Goal: Task Accomplishment & Management: Use online tool/utility

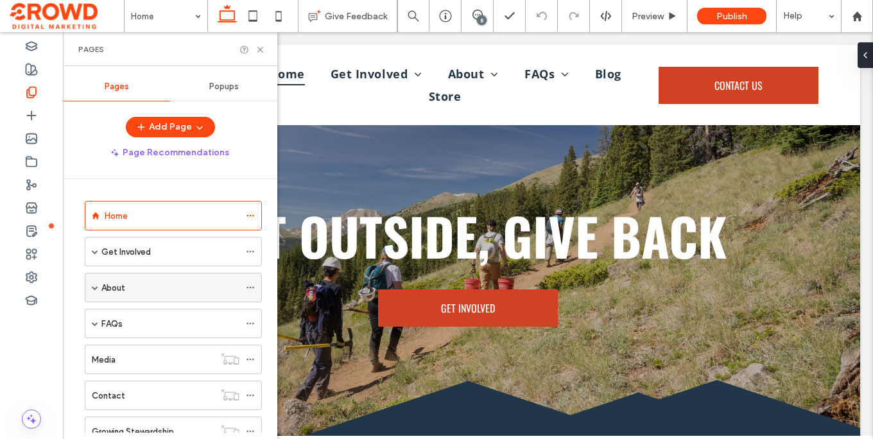
scroll to position [50, 0]
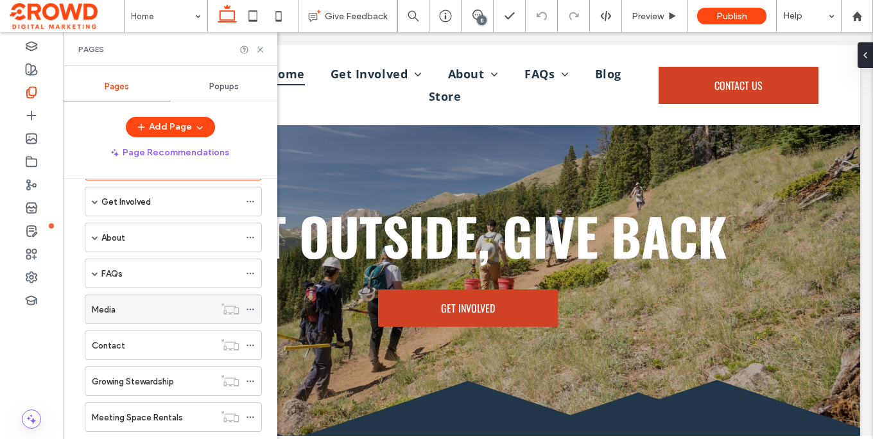
click at [128, 300] on div "Media" at bounding box center [153, 309] width 123 height 28
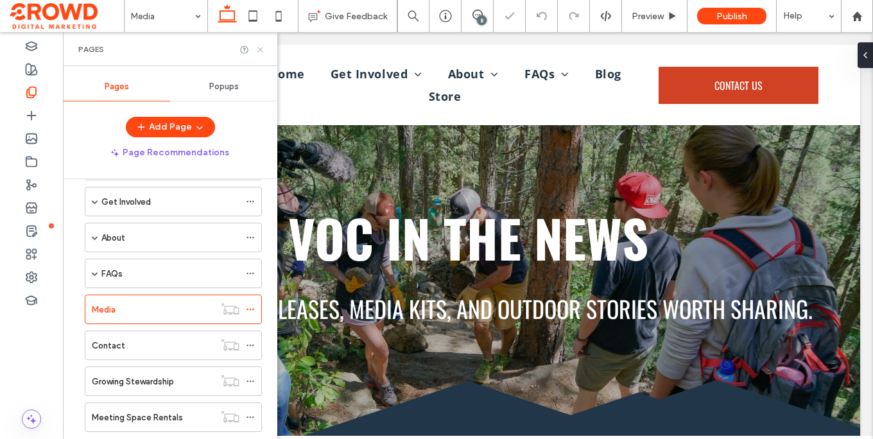
click at [261, 51] on icon at bounding box center [260, 50] width 10 height 10
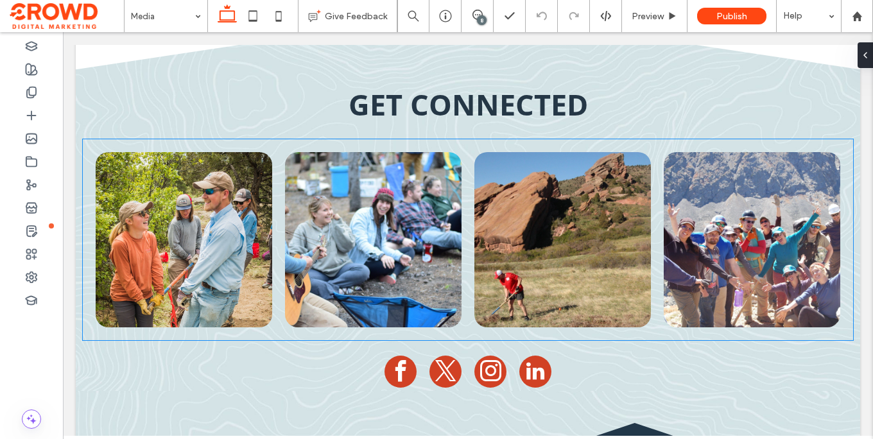
scroll to position [2641, 0]
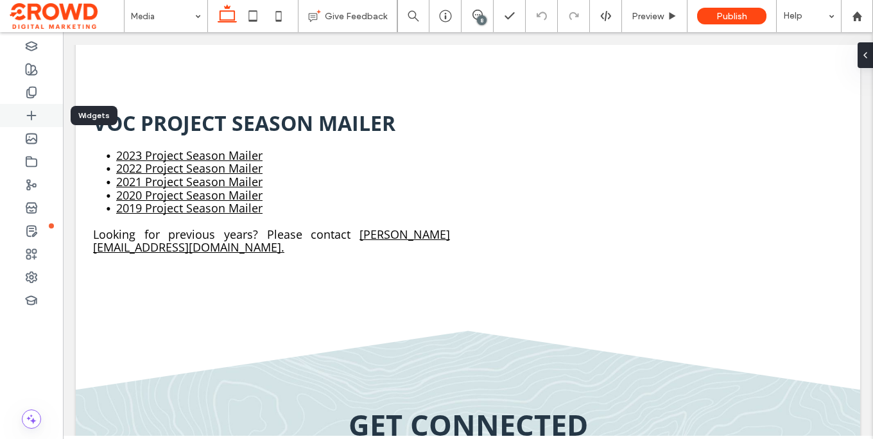
click at [38, 116] on div at bounding box center [31, 115] width 63 height 23
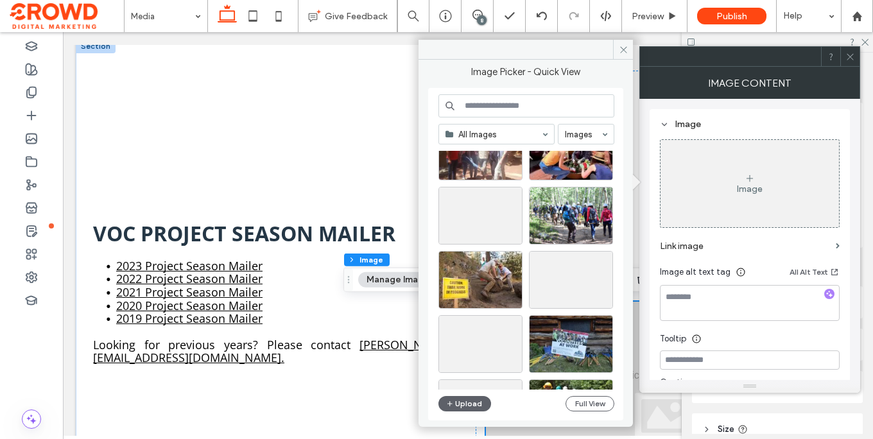
scroll to position [3312, 0]
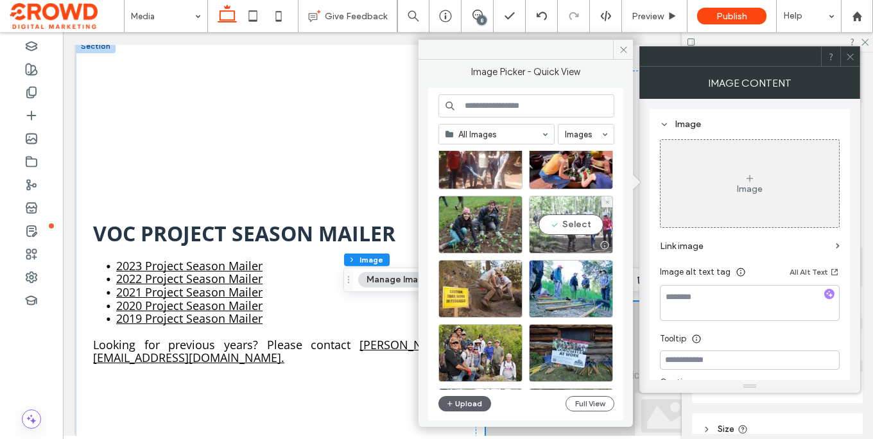
click at [573, 230] on div "Select" at bounding box center [571, 225] width 84 height 58
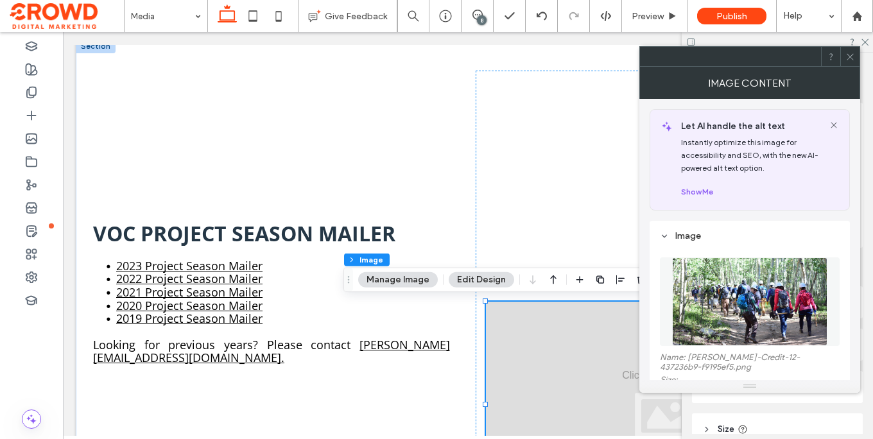
click at [852, 53] on icon at bounding box center [850, 57] width 10 height 10
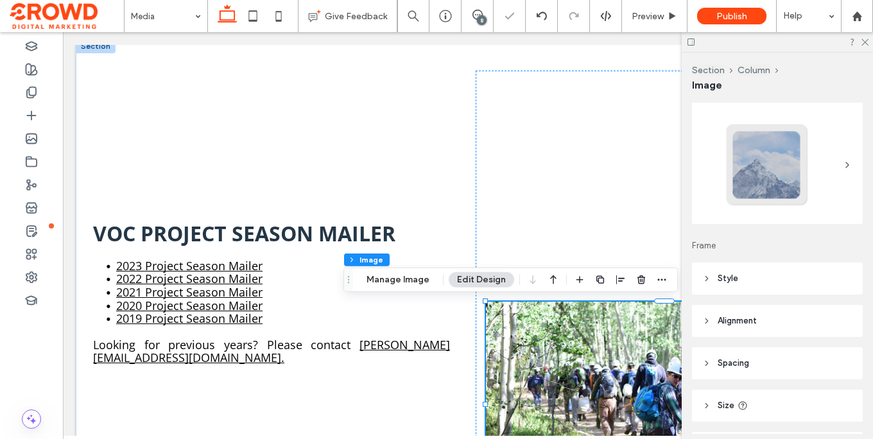
scroll to position [72, 0]
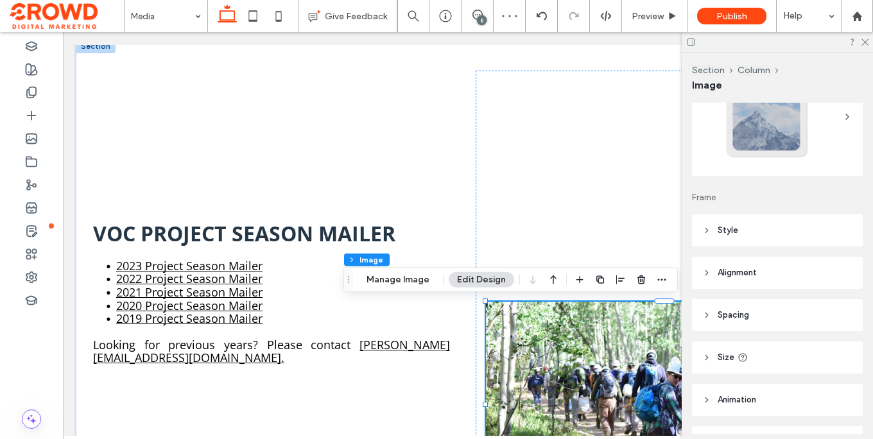
click at [770, 271] on header "Alignment" at bounding box center [777, 273] width 171 height 32
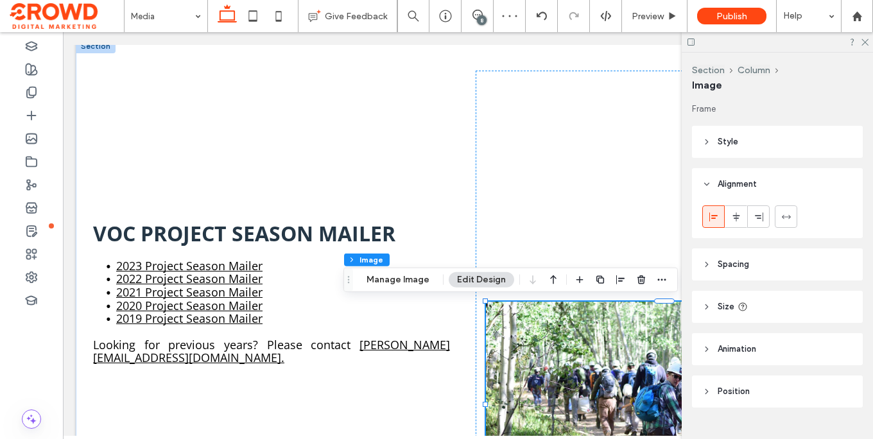
scroll to position [181, 0]
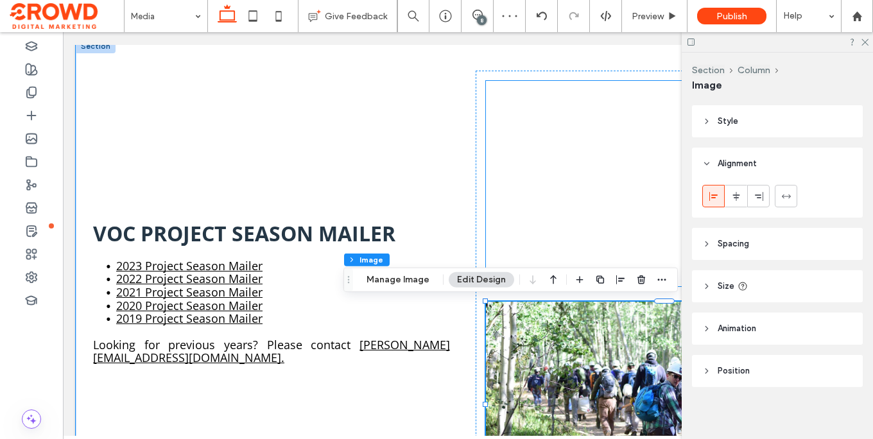
click at [519, 159] on div at bounding box center [664, 183] width 357 height 205
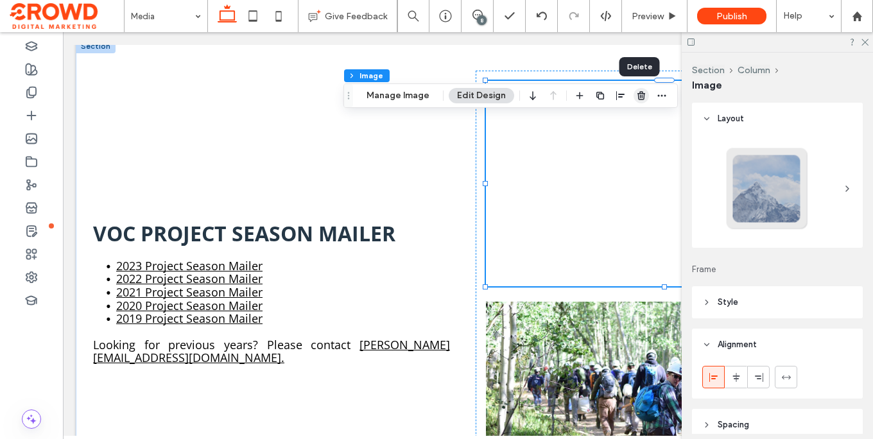
click at [639, 100] on icon "button" at bounding box center [641, 95] width 10 height 10
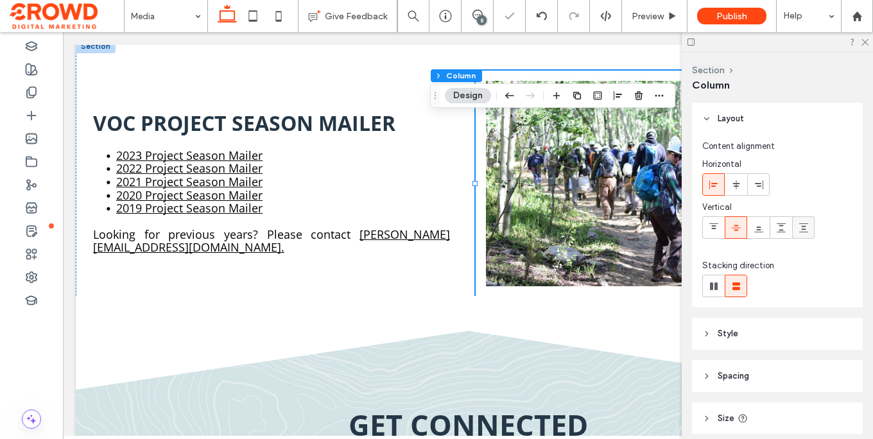
scroll to position [94, 0]
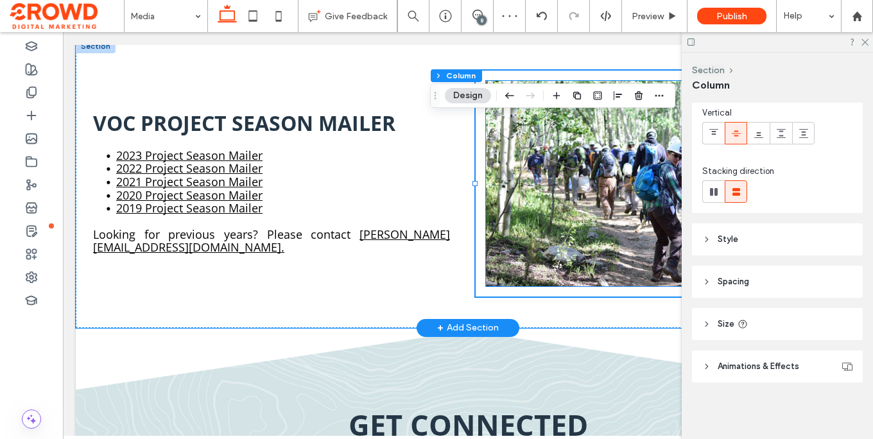
click at [582, 178] on img at bounding box center [664, 183] width 357 height 205
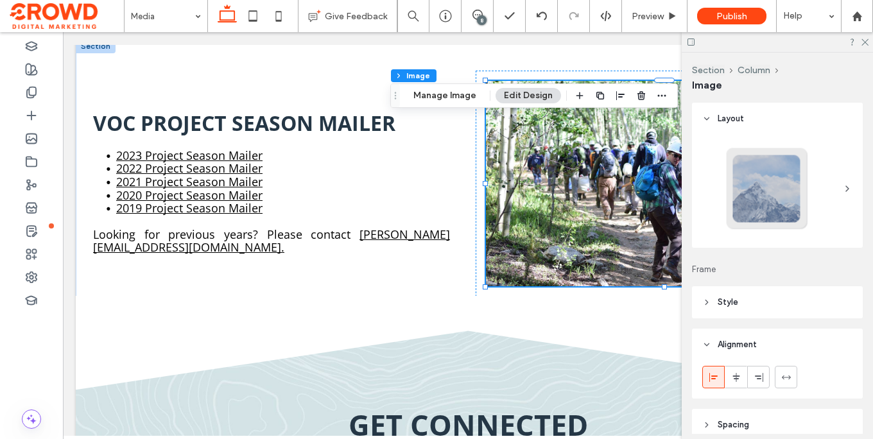
scroll to position [185, 0]
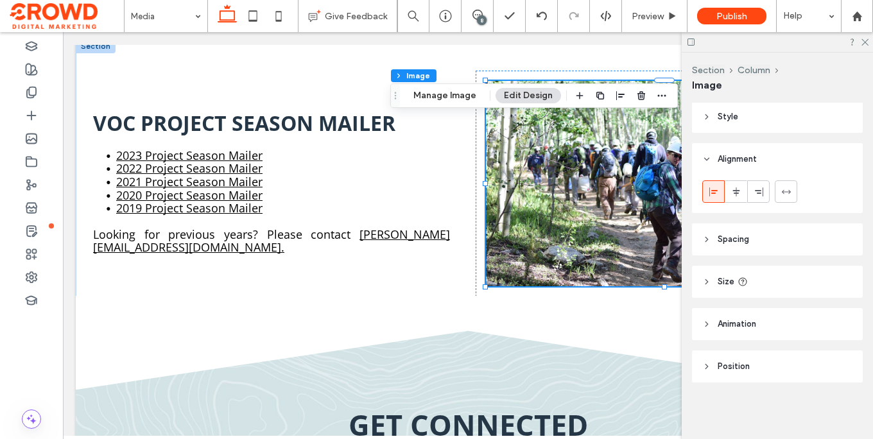
click at [773, 284] on header "Size" at bounding box center [777, 282] width 171 height 32
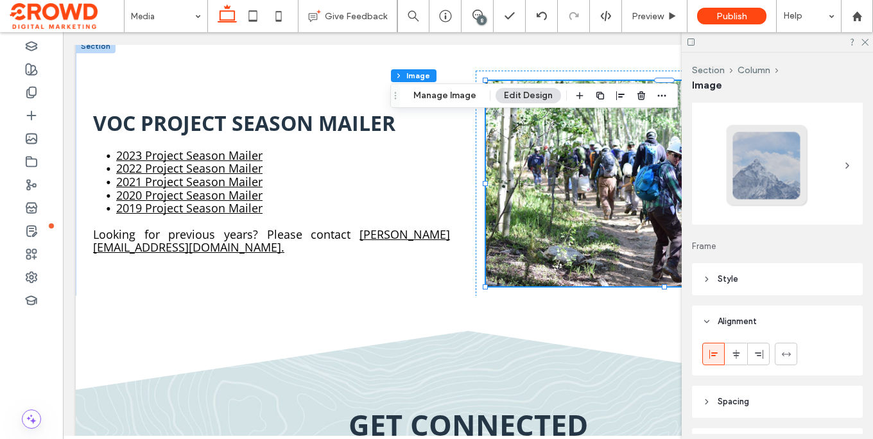
scroll to position [8, 0]
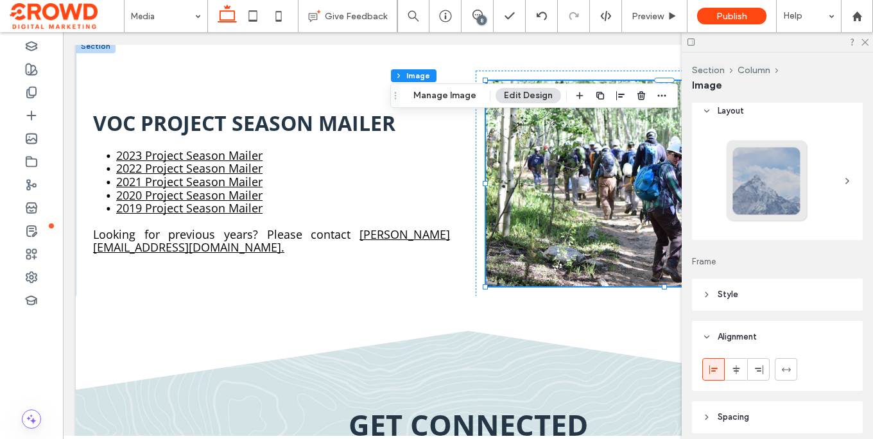
click at [773, 284] on header "Style" at bounding box center [777, 295] width 171 height 32
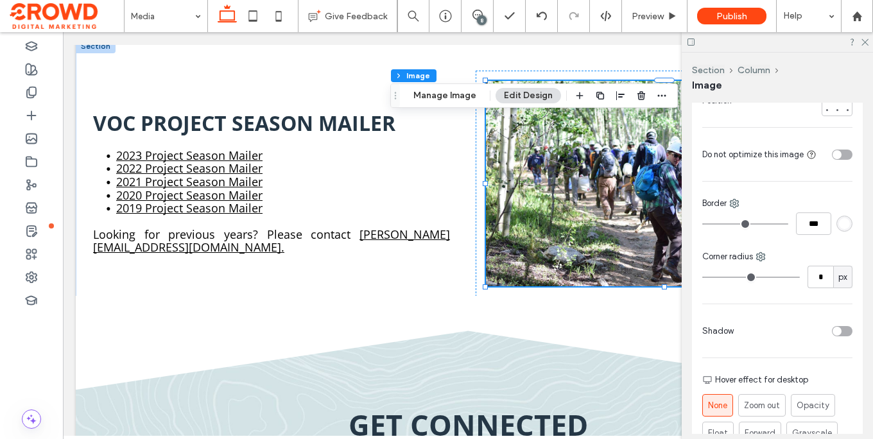
scroll to position [322, 0]
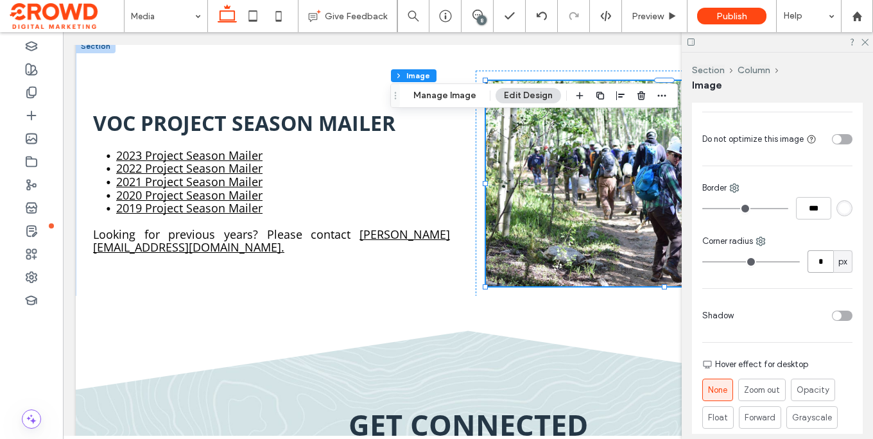
click at [827, 262] on input "*" at bounding box center [820, 261] width 26 height 22
type input "**"
click at [866, 42] on icon at bounding box center [864, 41] width 8 height 8
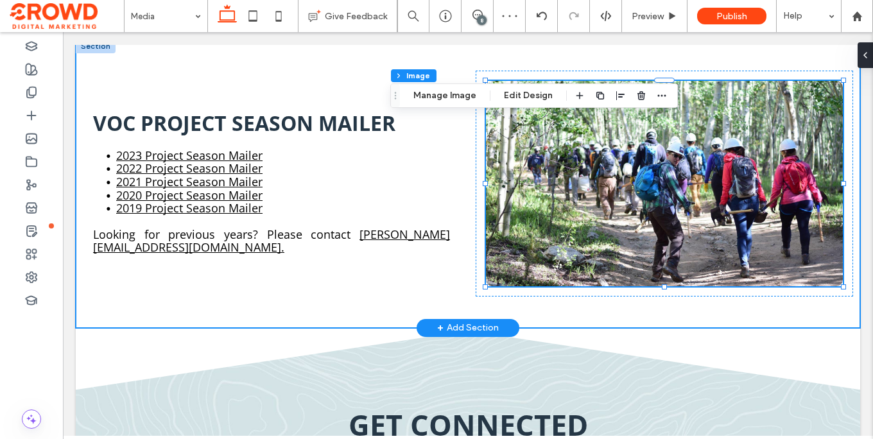
click at [789, 310] on div "VOC Project Season Mailer 2023 Project Season Mailer 2022 Project Season Mailer…" at bounding box center [468, 183] width 770 height 289
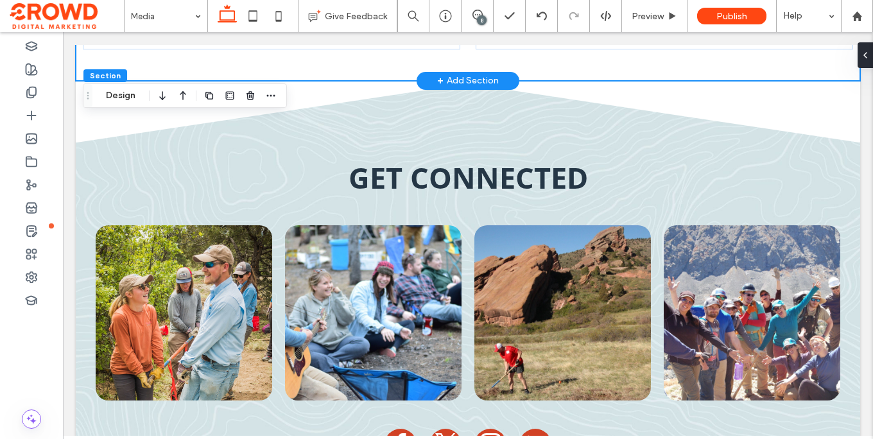
scroll to position [2887, 0]
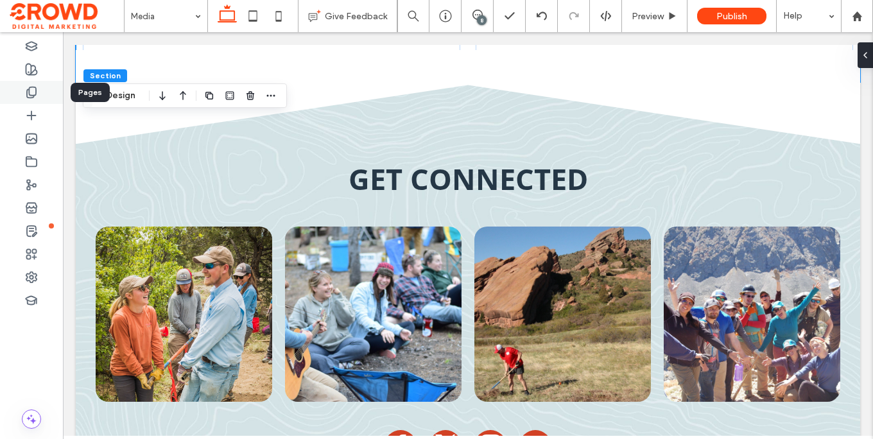
click at [34, 95] on use at bounding box center [31, 92] width 9 height 11
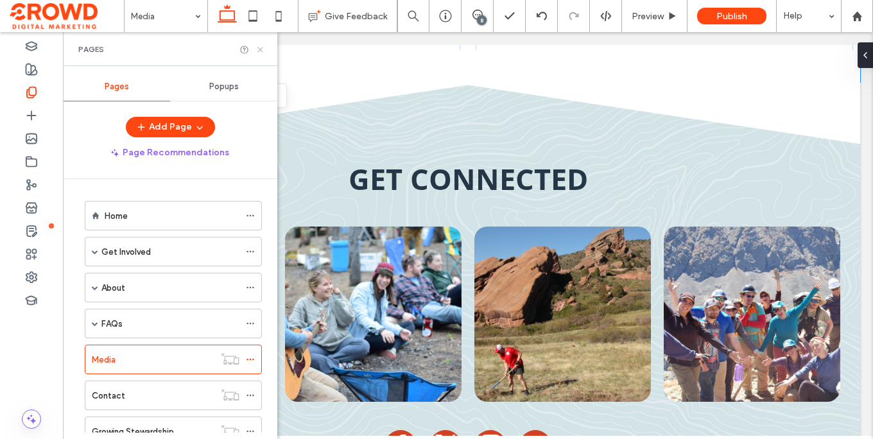
click at [259, 50] on use at bounding box center [259, 49] width 5 height 5
